Goal: Information Seeking & Learning: Learn about a topic

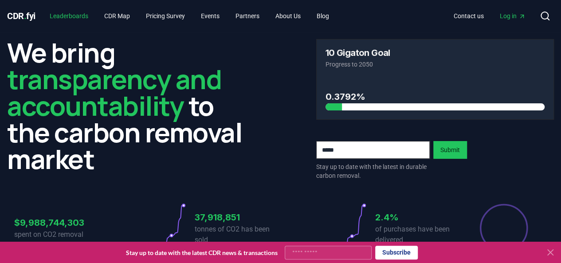
click at [76, 10] on link "Leaderboards" at bounding box center [69, 16] width 53 height 16
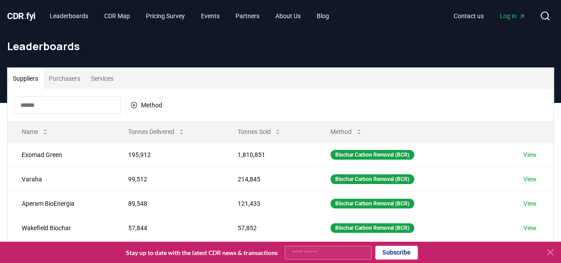
click at [75, 76] on button "Purchasers" at bounding box center [64, 78] width 42 height 21
click at [33, 75] on button "Suppliers" at bounding box center [26, 78] width 36 height 21
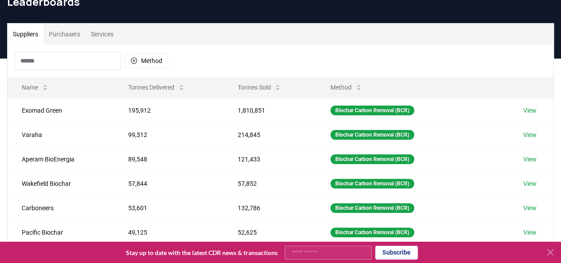
click at [105, 33] on button "Services" at bounding box center [102, 34] width 33 height 21
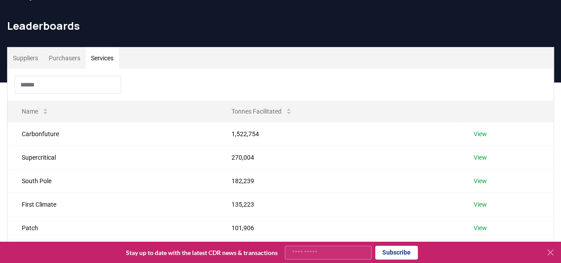
scroll to position [0, 0]
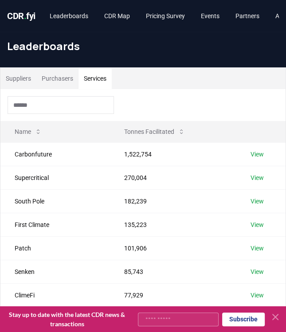
click at [51, 104] on input at bounding box center [61, 105] width 107 height 18
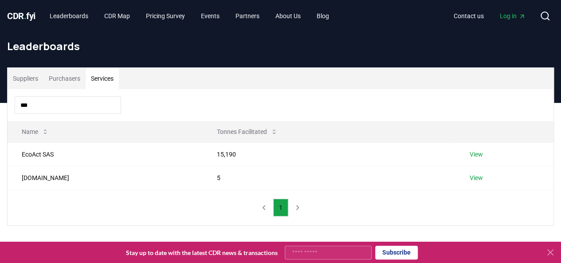
click at [79, 103] on input "***" at bounding box center [68, 105] width 107 height 18
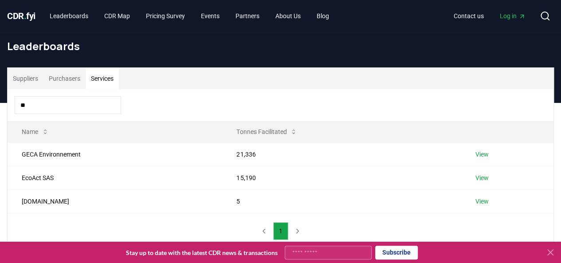
type input "*"
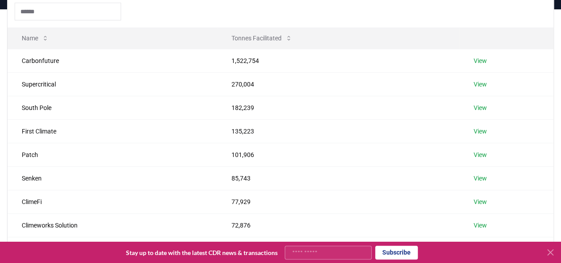
scroll to position [44, 0]
